Goal: Information Seeking & Learning: Learn about a topic

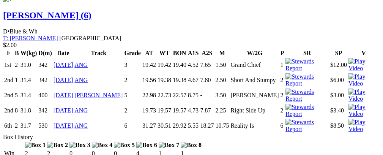
scroll to position [0, 31]
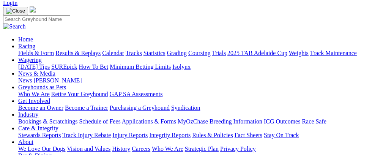
scroll to position [0, 0]
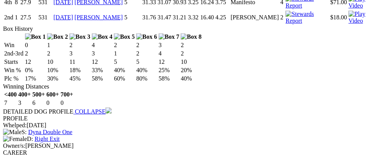
scroll to position [0, 34]
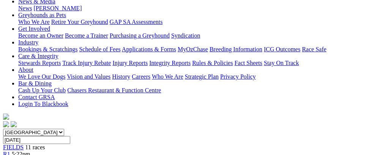
scroll to position [94, 0]
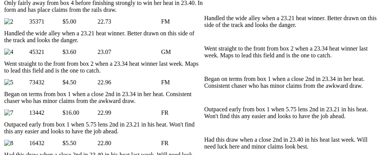
scroll to position [71, 0]
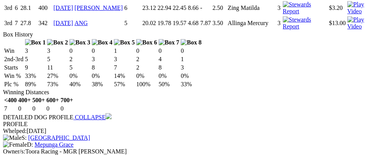
scroll to position [908, 0]
